Goal: Obtain resource: Download file/media

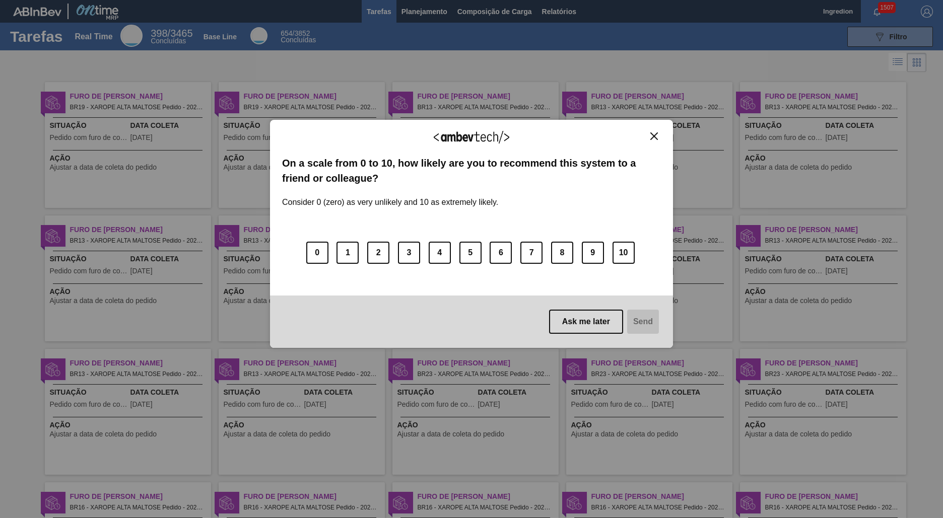
click at [654, 136] on img "Close" at bounding box center [654, 137] width 8 height 8
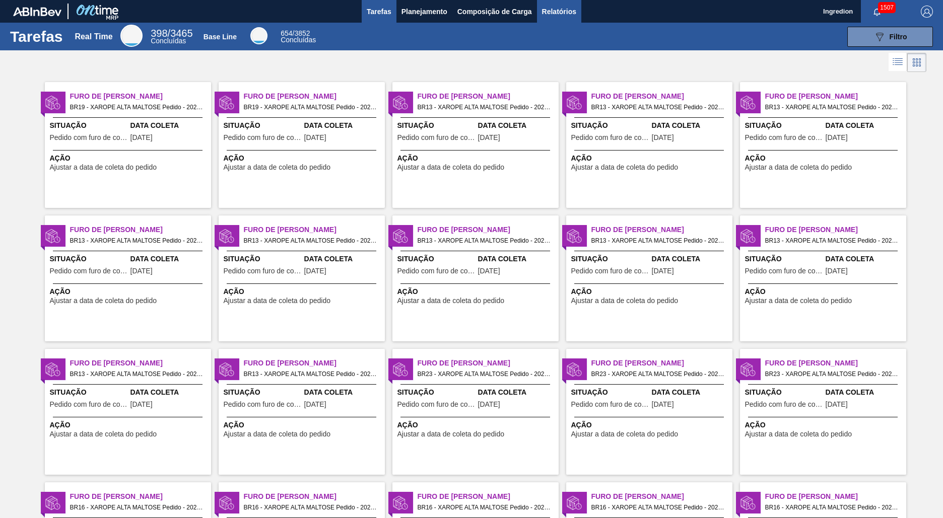
click at [558, 11] on span "Relatórios" at bounding box center [559, 12] width 34 height 12
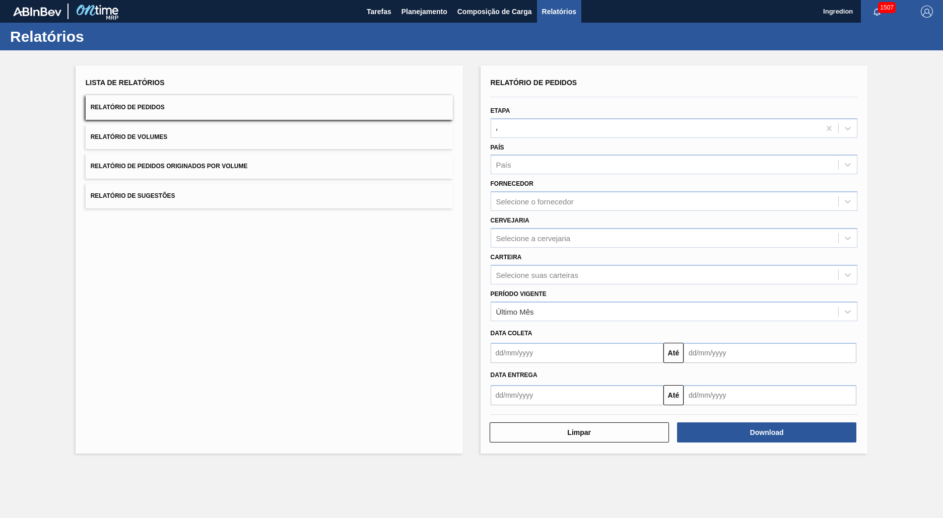
type input "Aguardando Faturamento"
type input "Xarope"
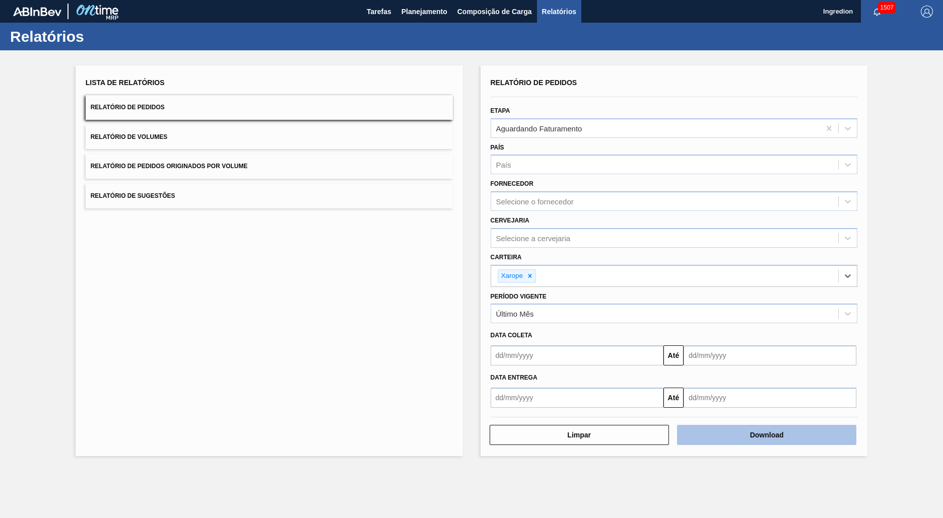
click at [767, 435] on button "Download" at bounding box center [766, 435] width 179 height 20
